Goal: Find specific page/section: Find specific page/section

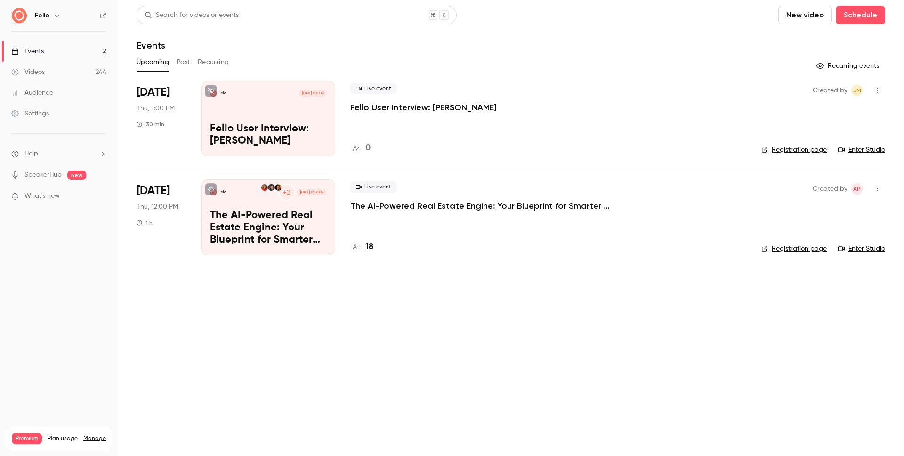
click at [188, 62] on button "Past" at bounding box center [184, 62] width 14 height 15
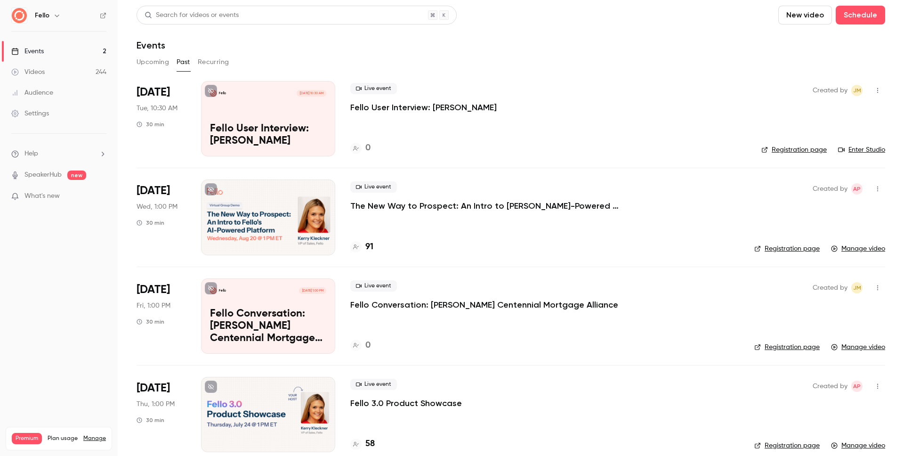
click at [865, 151] on link "Enter Studio" at bounding box center [861, 149] width 47 height 9
